Goal: Book appointment/travel/reservation

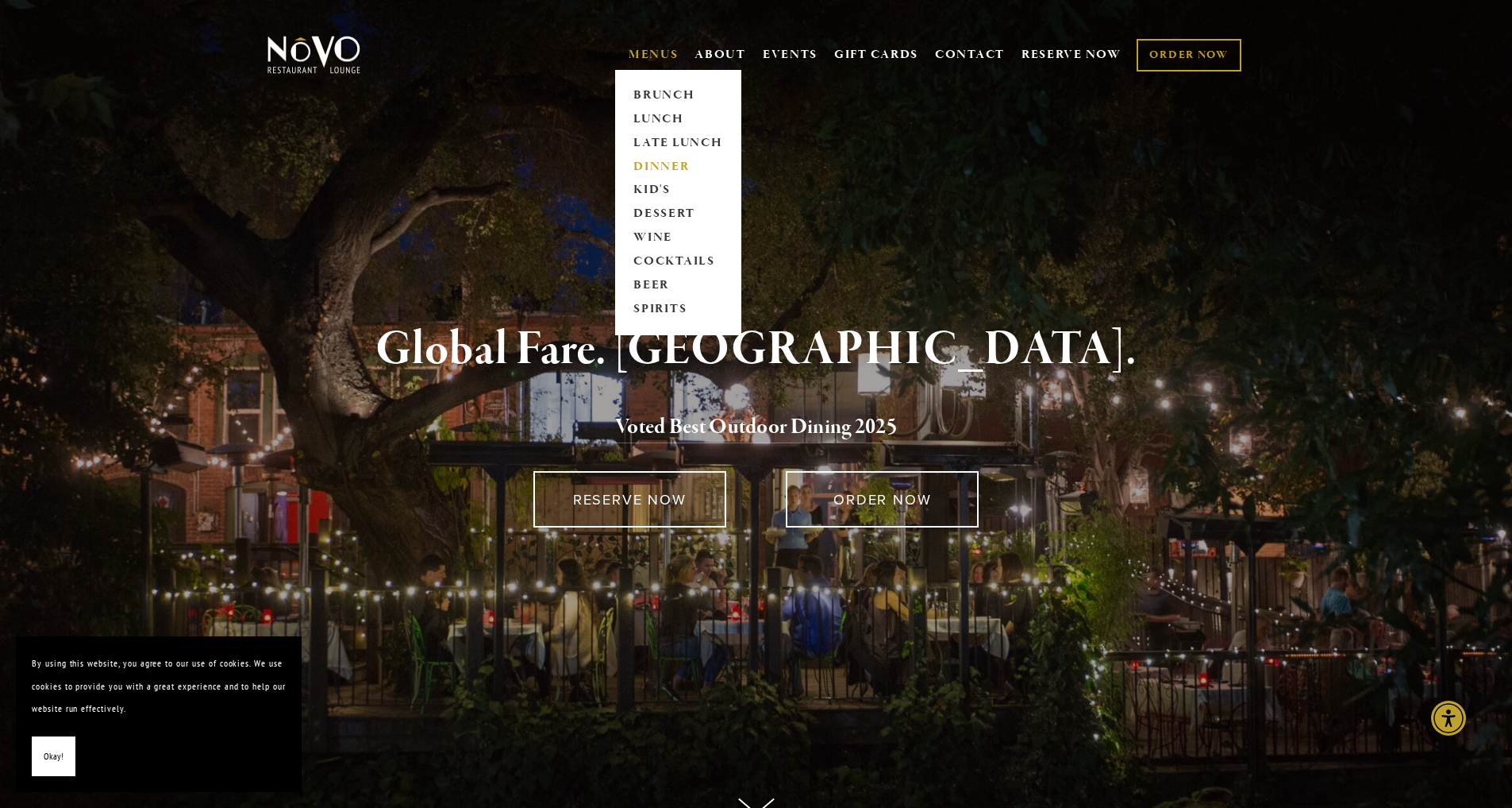
click at [647, 161] on link "DINNER" at bounding box center [679, 166] width 99 height 24
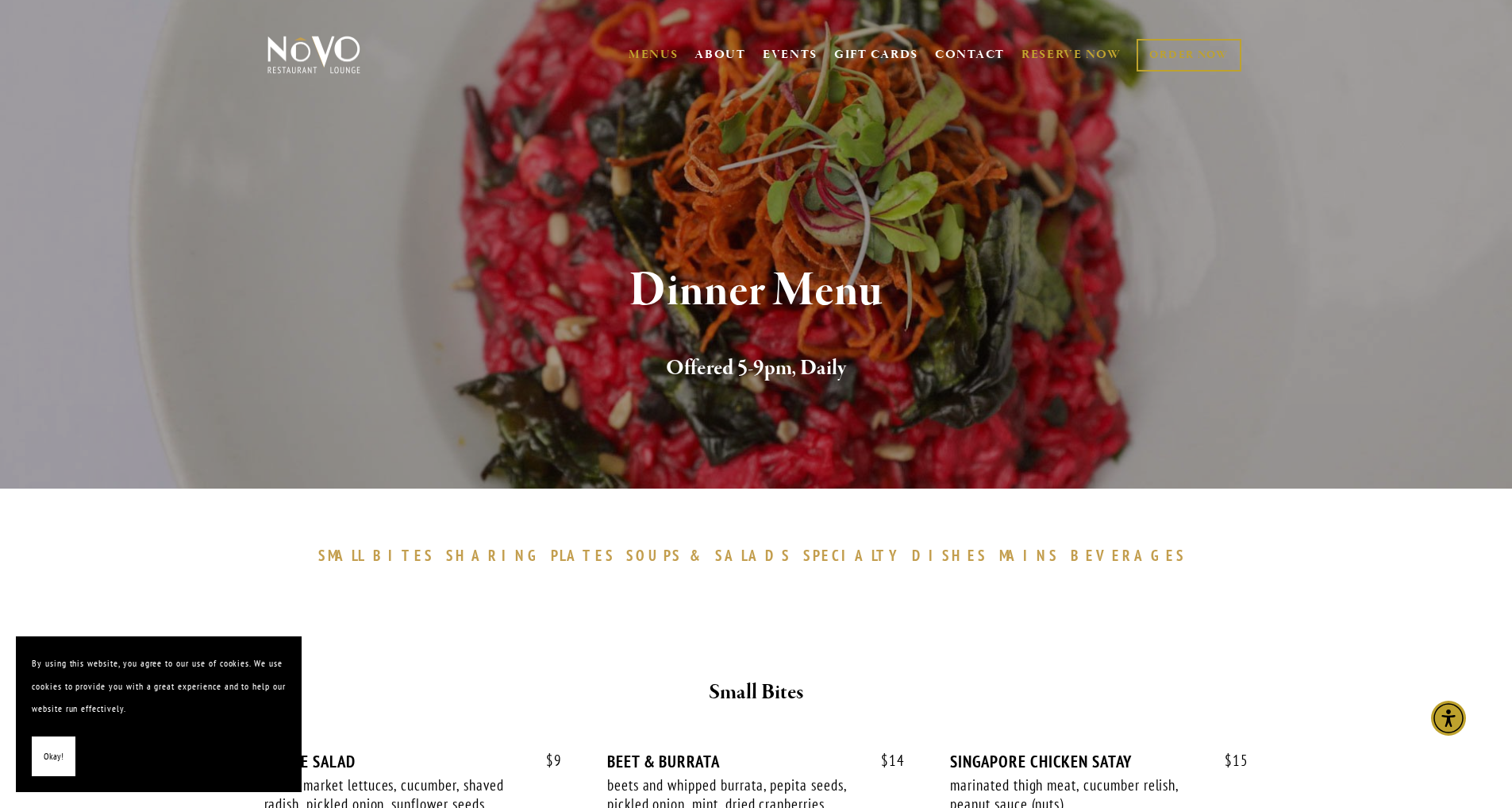
click at [1079, 50] on link "RESERVE NOW" at bounding box center [1071, 55] width 100 height 31
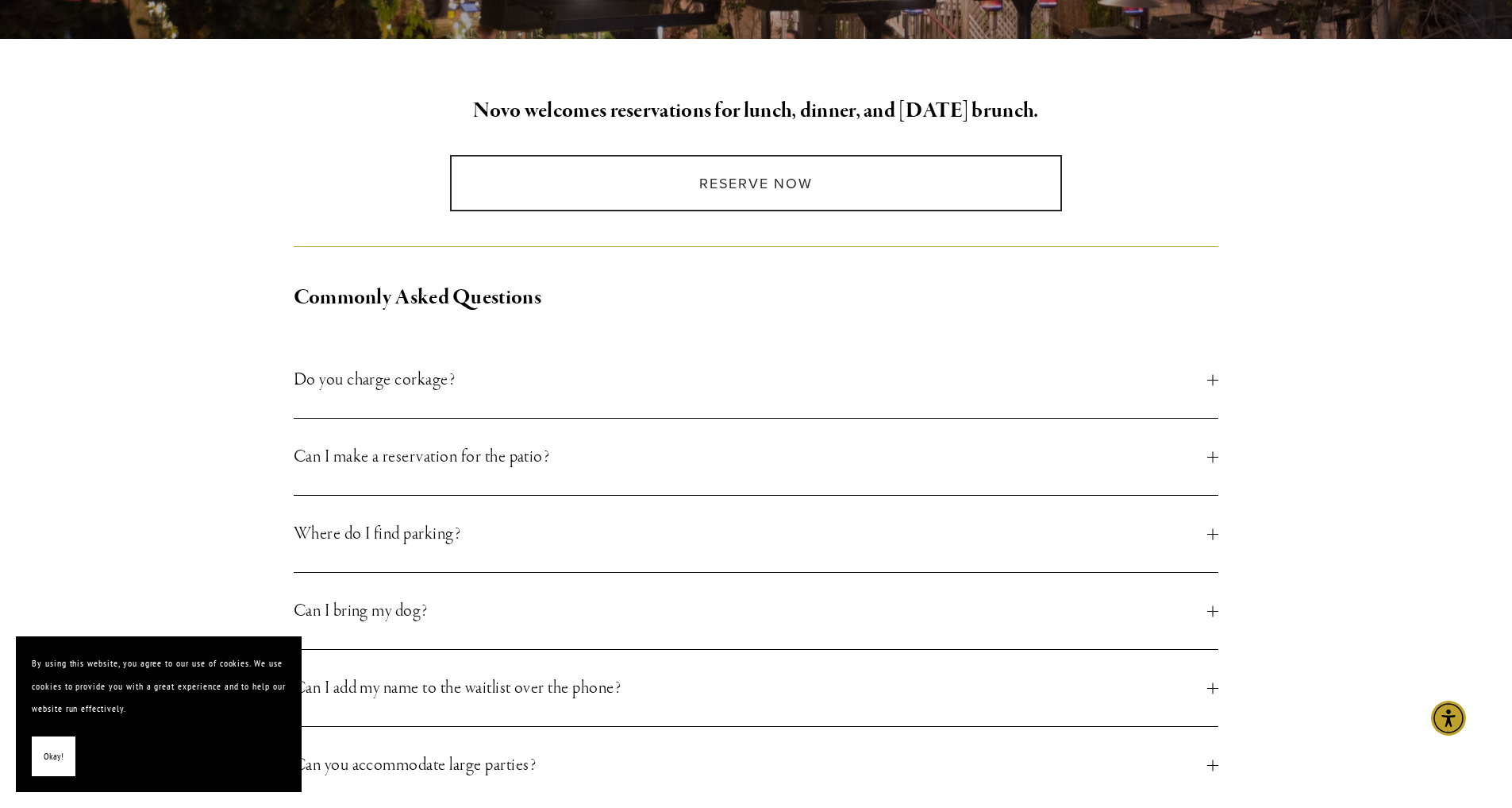
scroll to position [397, 0]
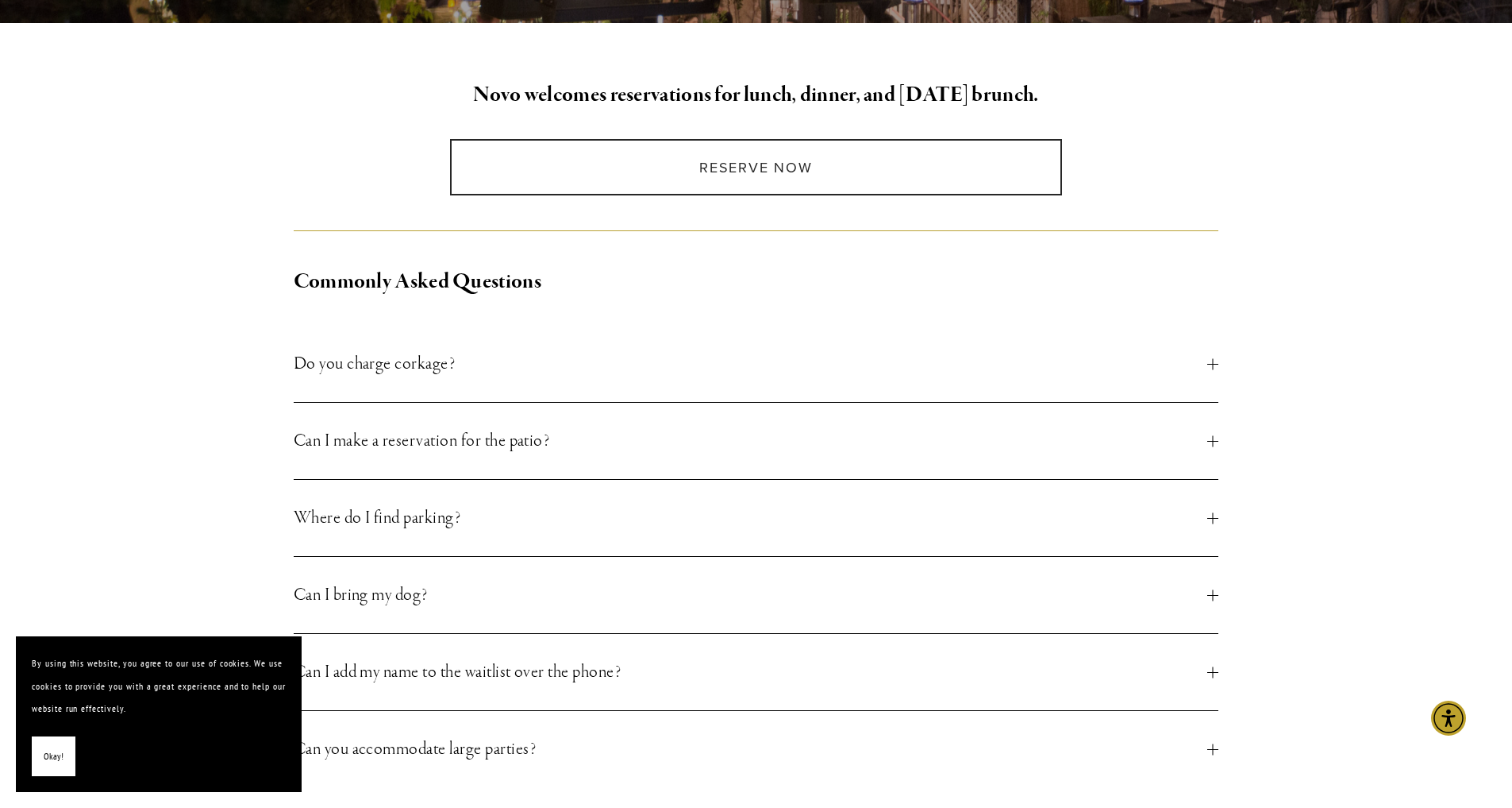
click at [1209, 434] on button "Can I make a reservation for the patio?" at bounding box center [756, 441] width 926 height 76
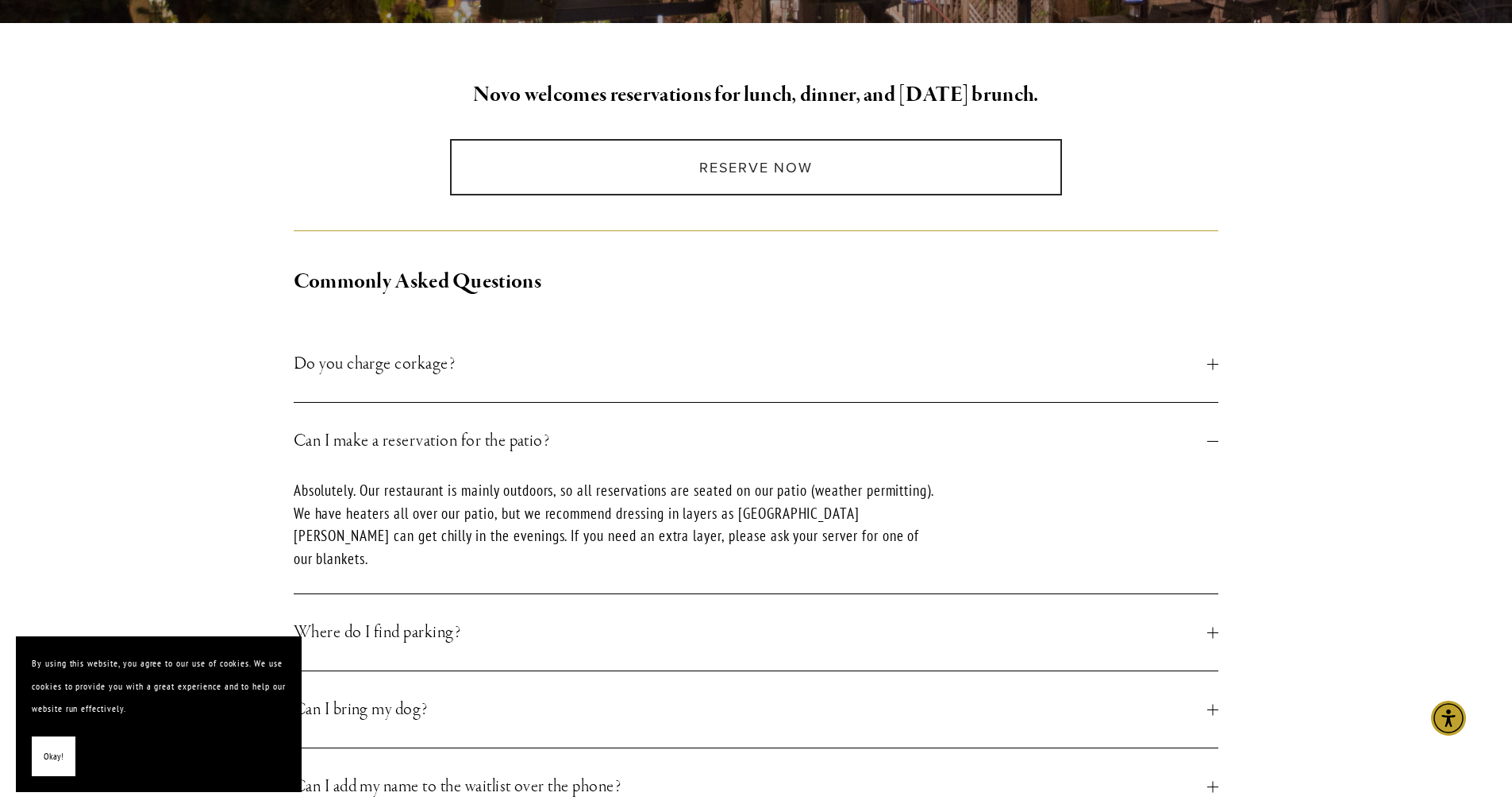
click at [1205, 618] on span "Where do I find parking?" at bounding box center [750, 632] width 915 height 29
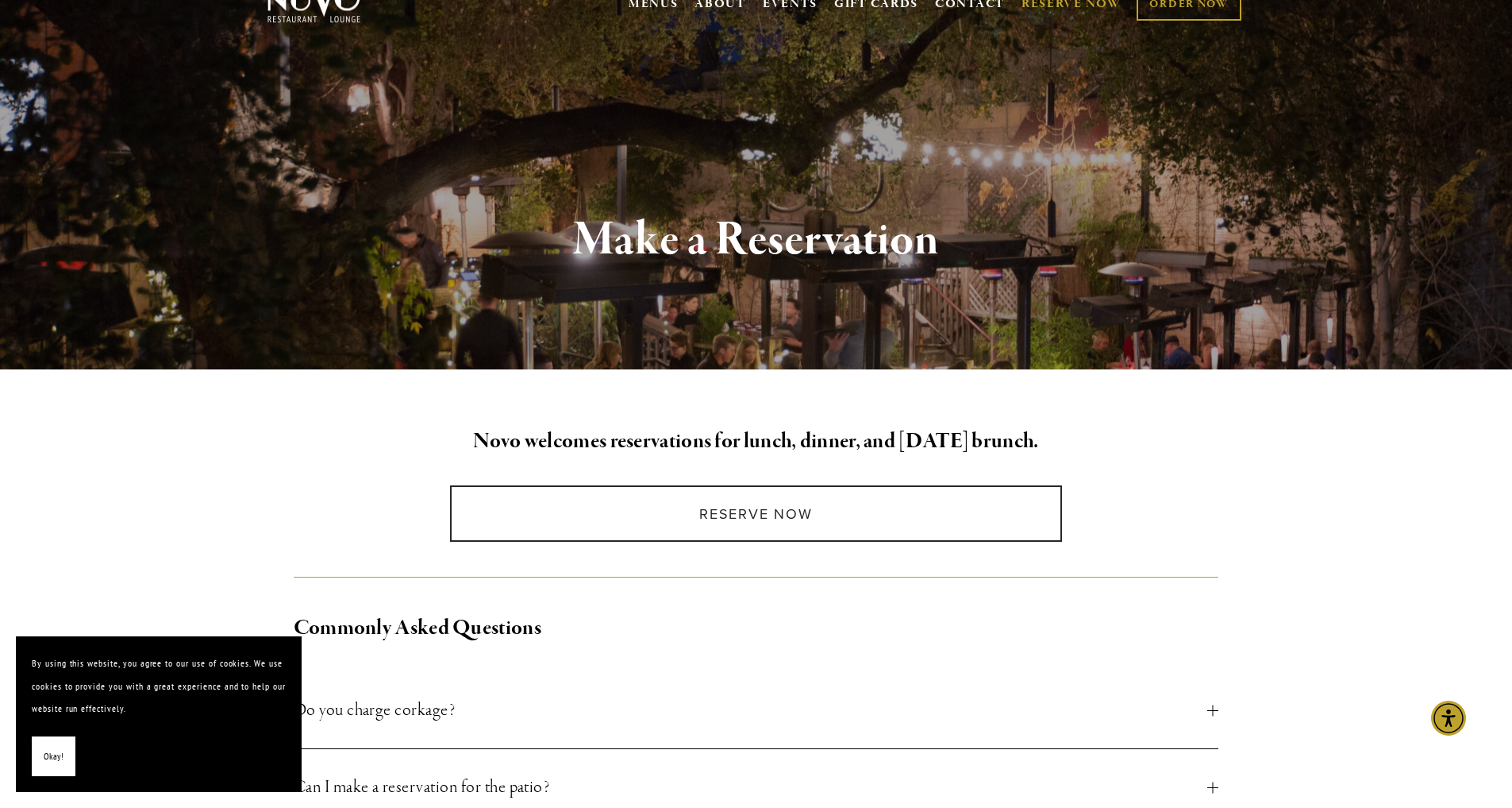
scroll to position [0, 0]
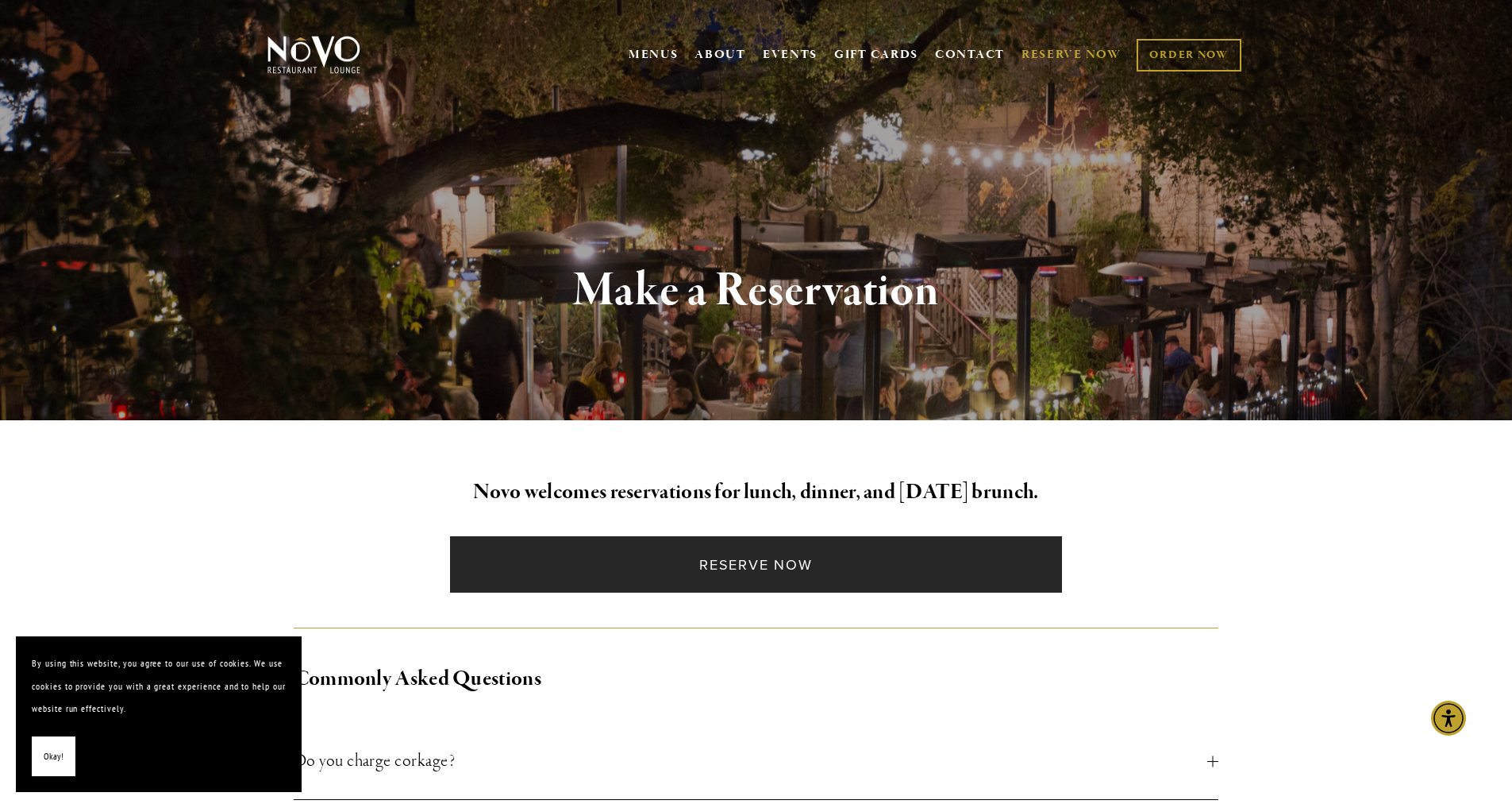
click at [830, 566] on link "Reserve Now" at bounding box center [756, 564] width 612 height 56
